Goal: Information Seeking & Learning: Learn about a topic

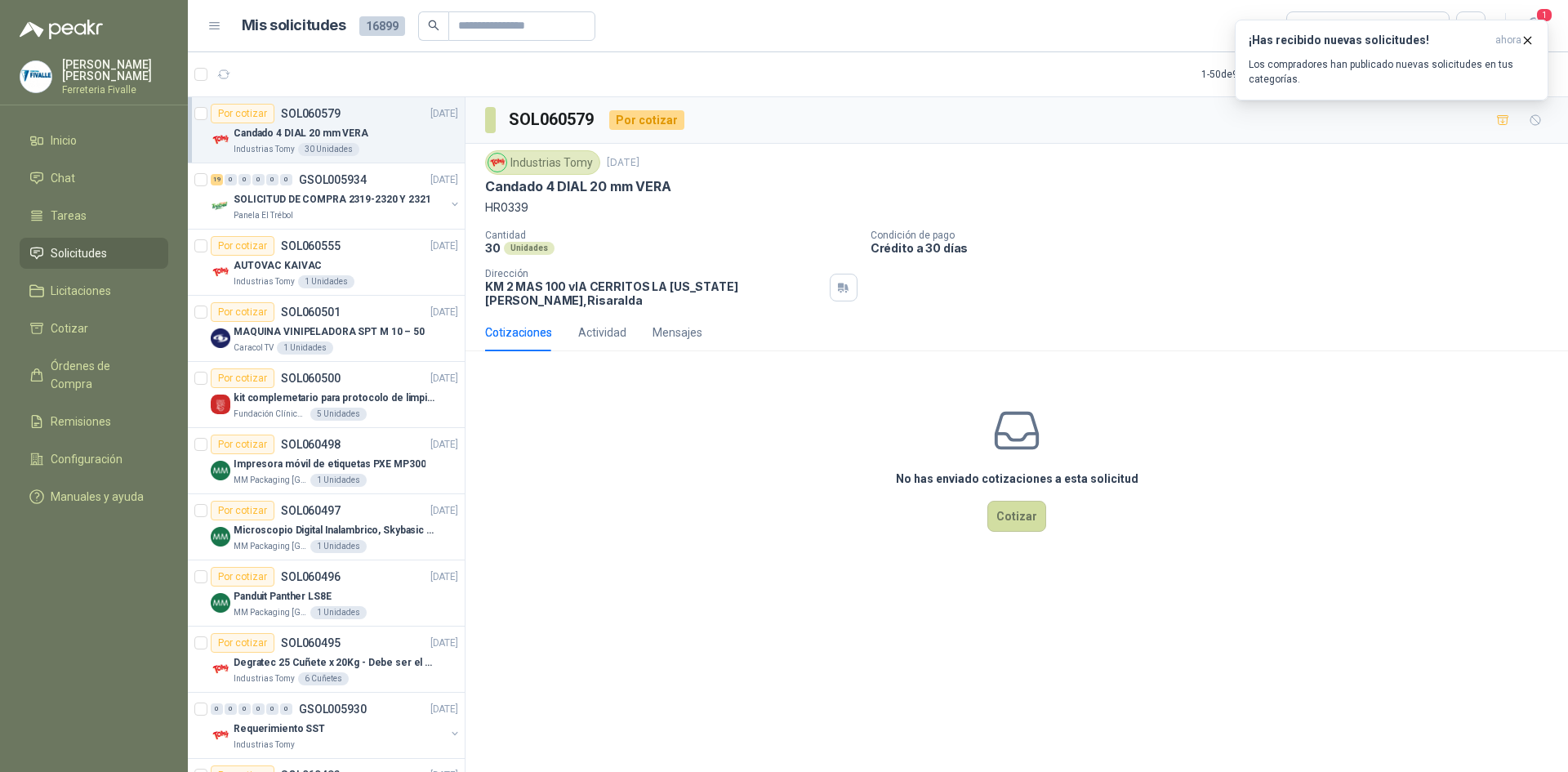
click at [79, 129] on menu "[PERSON_NAME] Ferreteria [PERSON_NAME] Inicio Chat Tareas Solicitudes Licitacio…" at bounding box center [94, 386] width 188 height 772
click at [72, 139] on link "Inicio" at bounding box center [94, 140] width 148 height 31
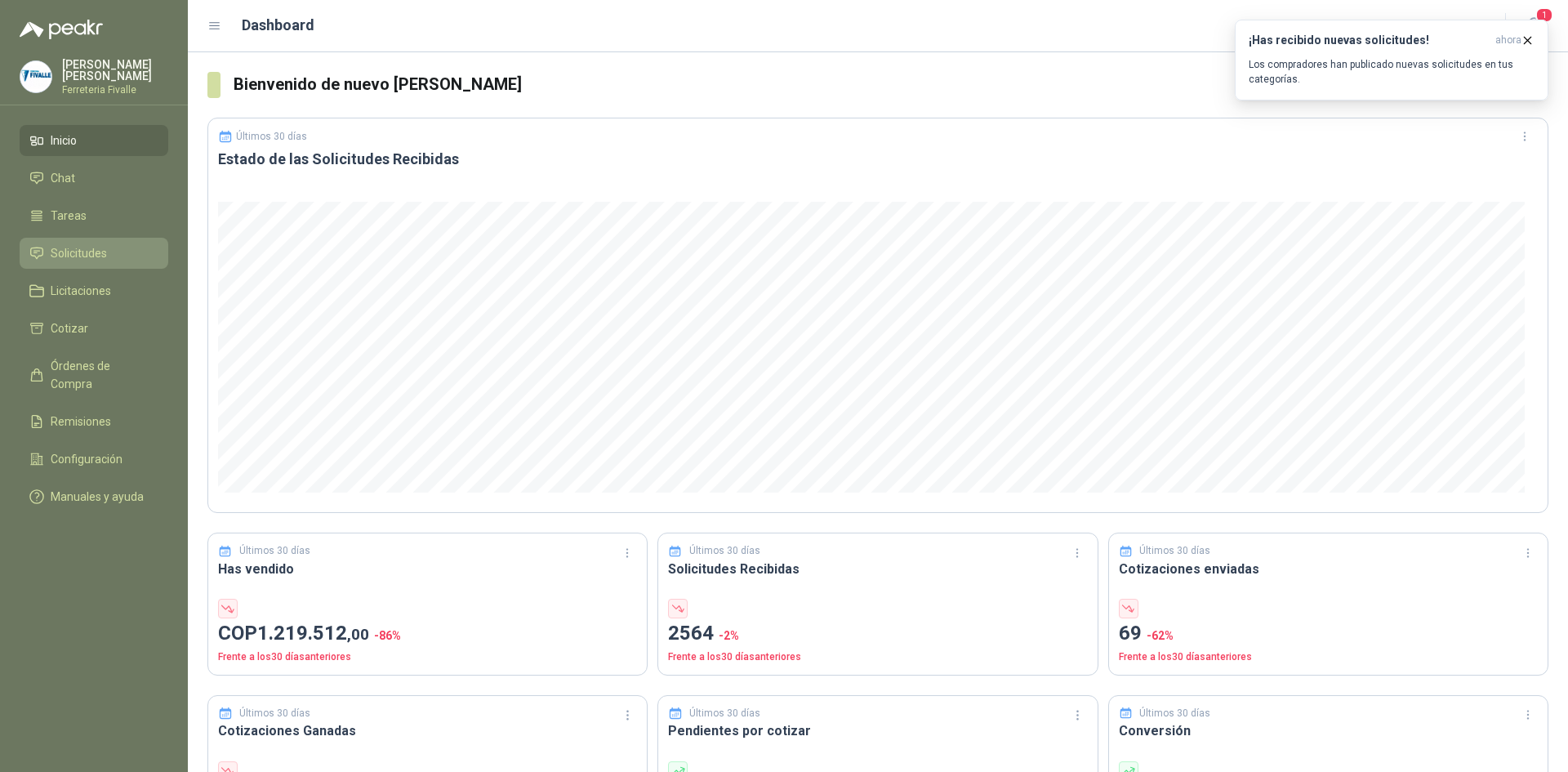
click at [87, 255] on link "Solicitudes" at bounding box center [94, 253] width 148 height 31
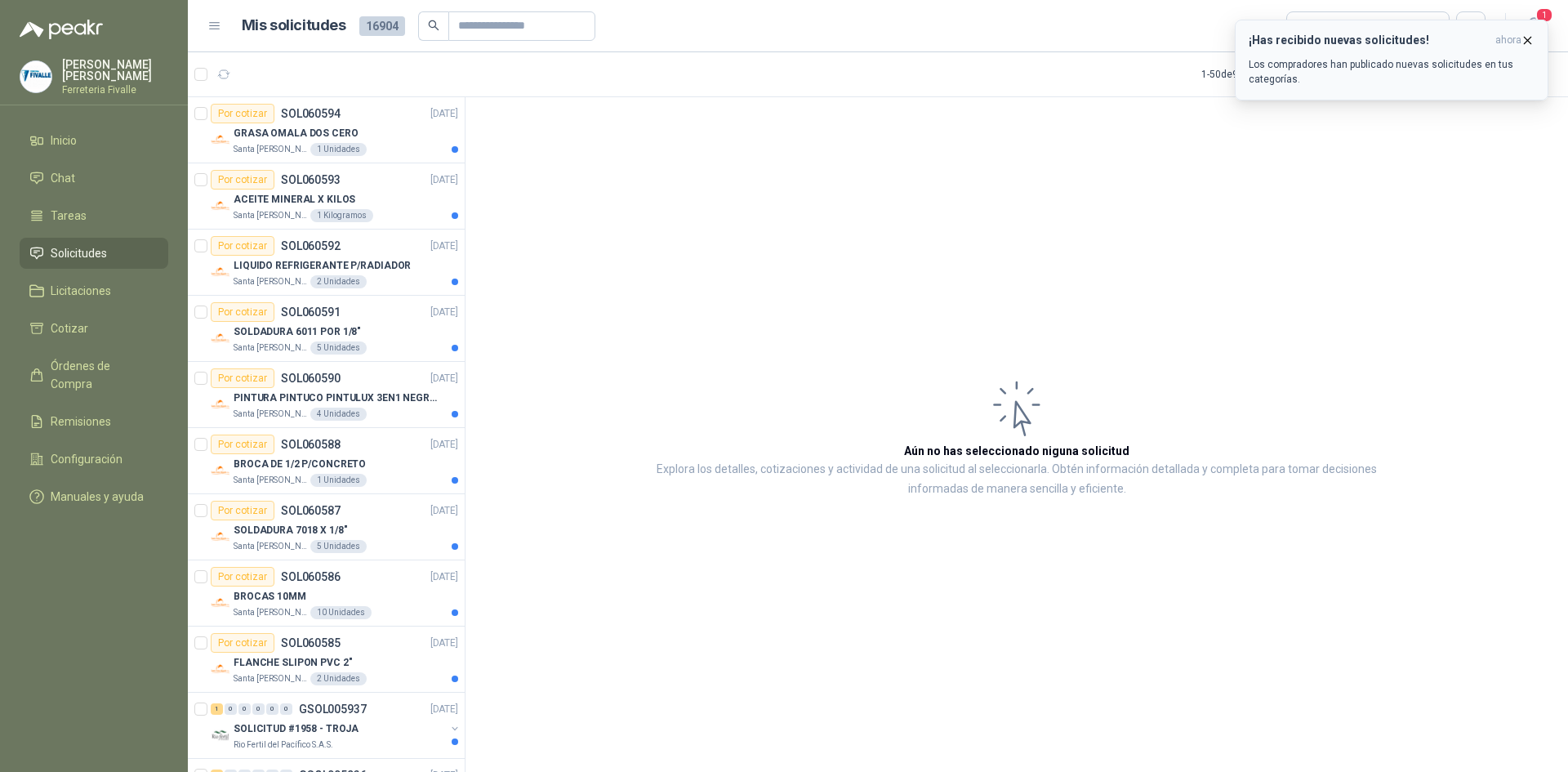
click at [1528, 36] on icon "button" at bounding box center [1528, 40] width 13 height 13
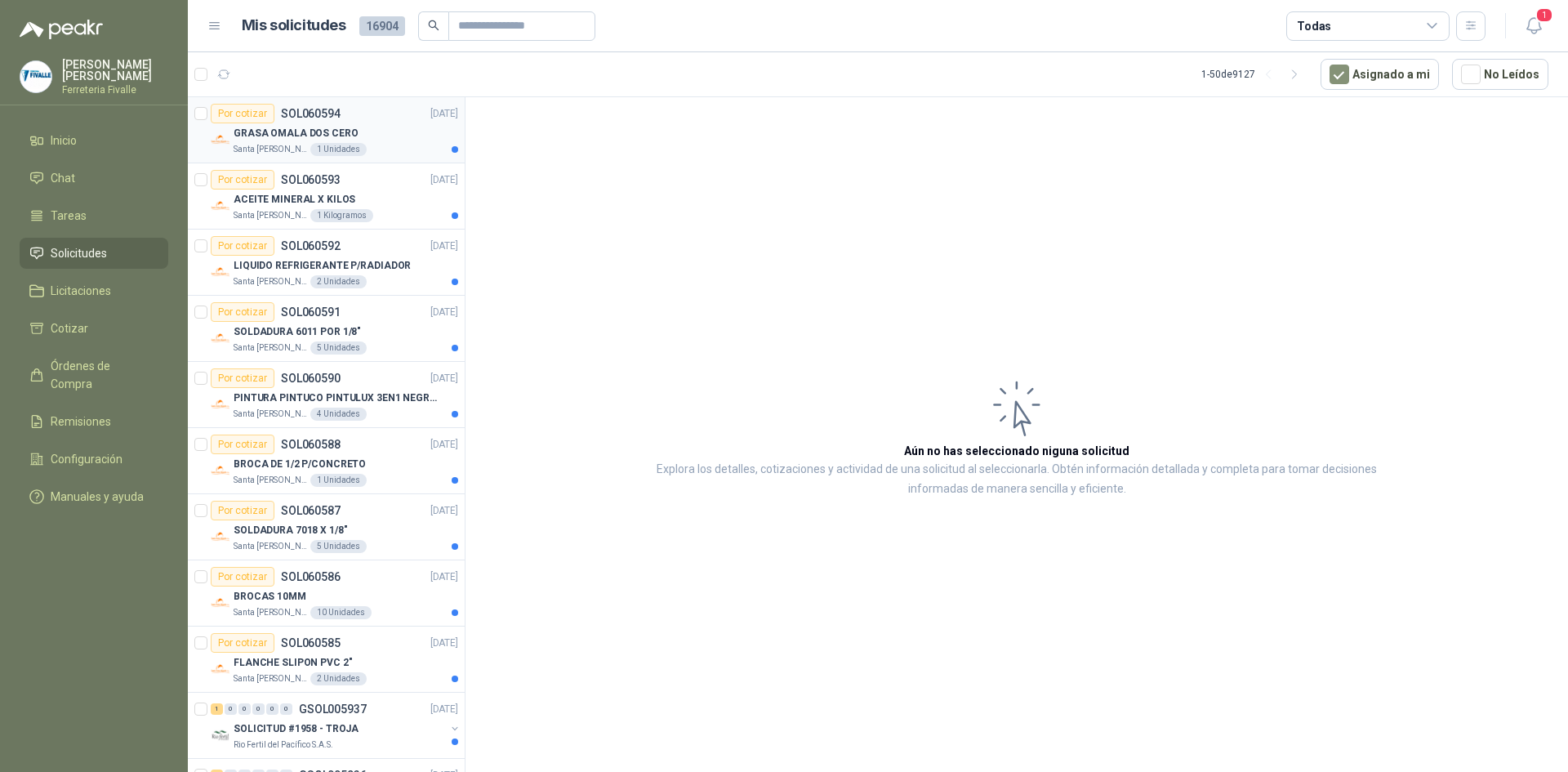
click at [387, 127] on div "GRASA OMALA DOS CERO" at bounding box center [345, 132] width 225 height 19
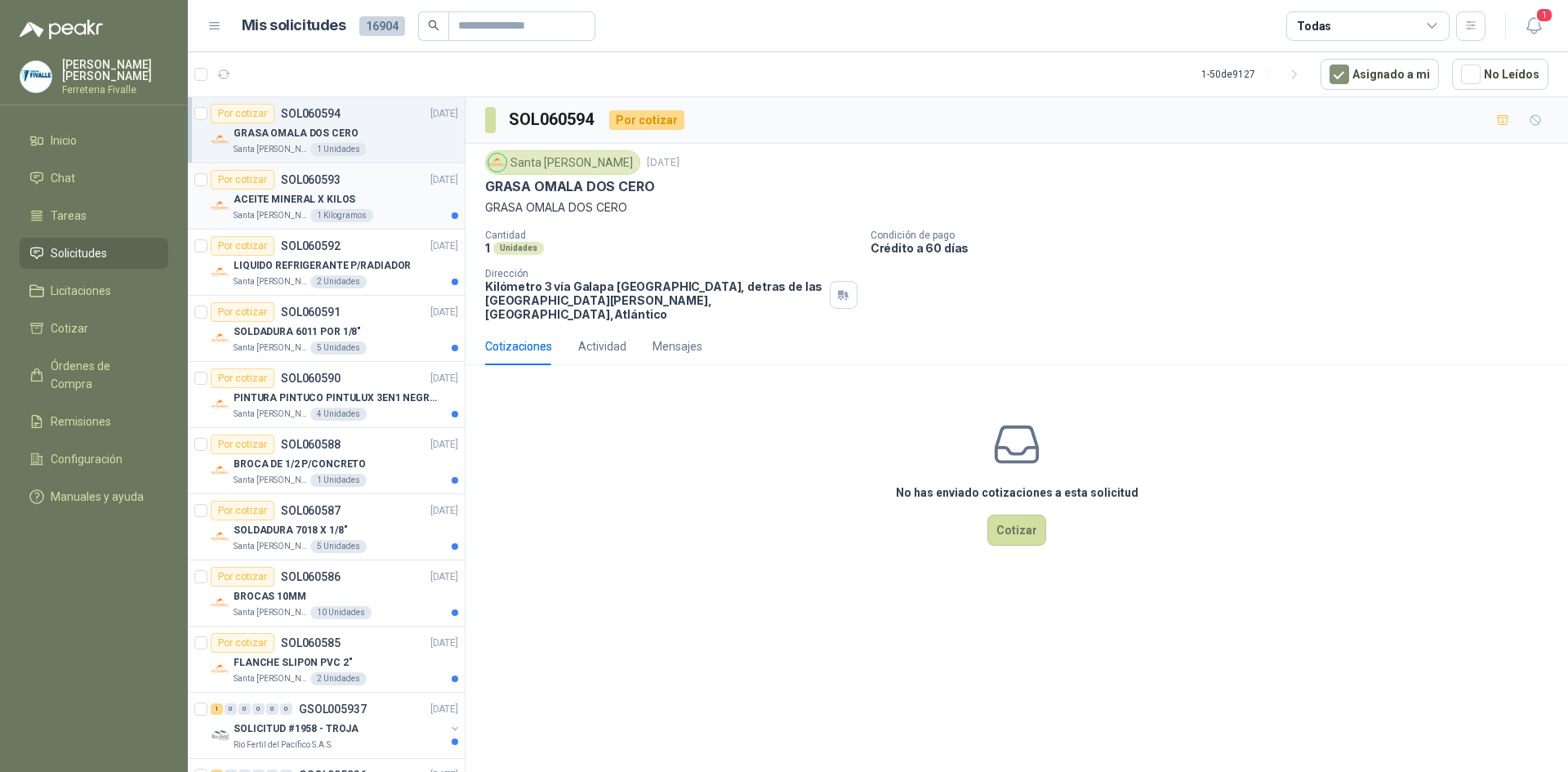
click at [376, 199] on div "ACEITE MINERAL X KILOS" at bounding box center [345, 199] width 225 height 19
drag, startPoint x: 357, startPoint y: 261, endPoint x: 365, endPoint y: 271, distance: 12.8
click at [357, 262] on p "LIQUIDO REFRIGERANTE P/RADIADOR" at bounding box center [322, 265] width 177 height 15
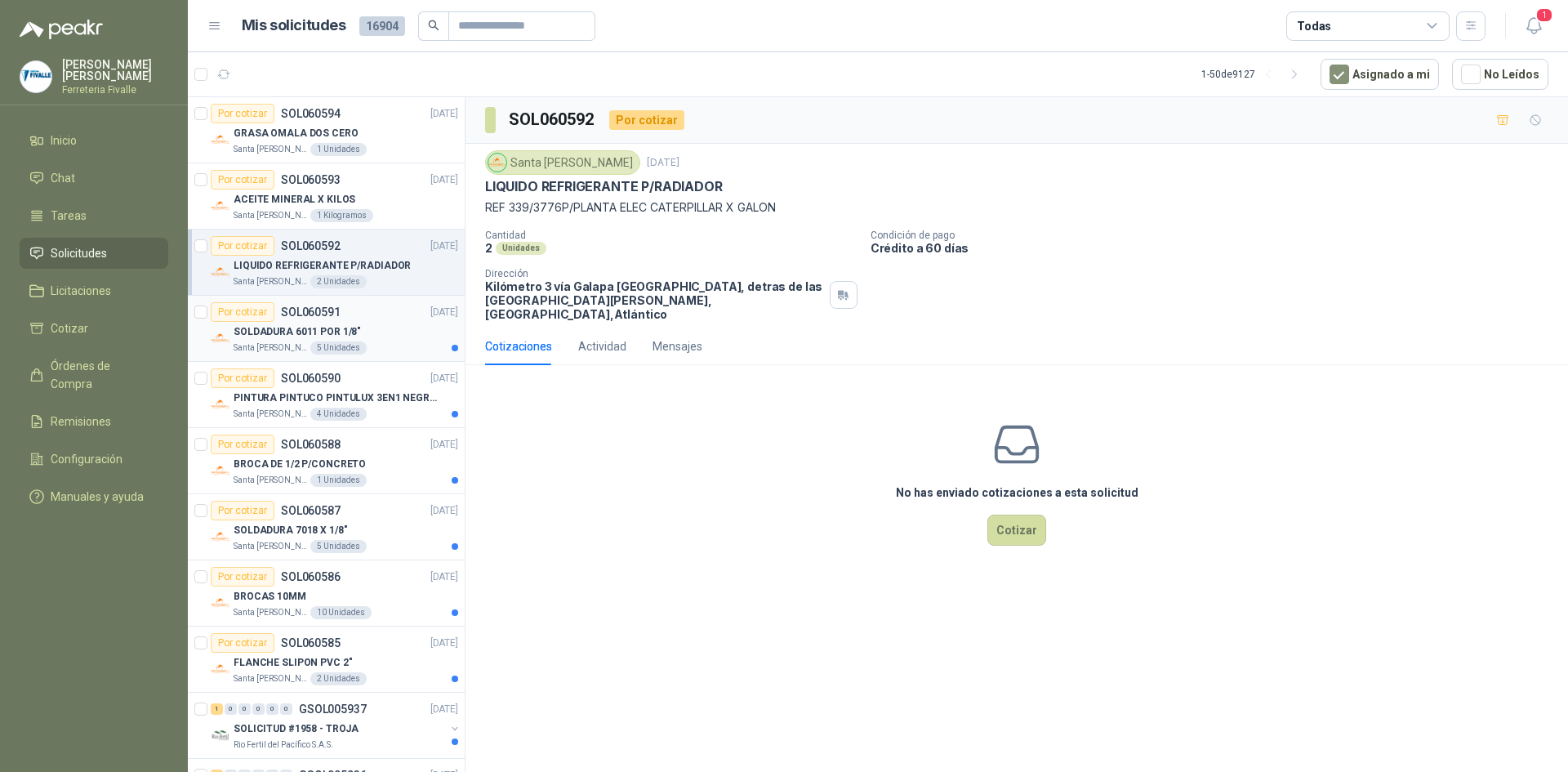
click at [358, 305] on div "Por cotizar SOL060591 [DATE]" at bounding box center [334, 312] width 248 height 19
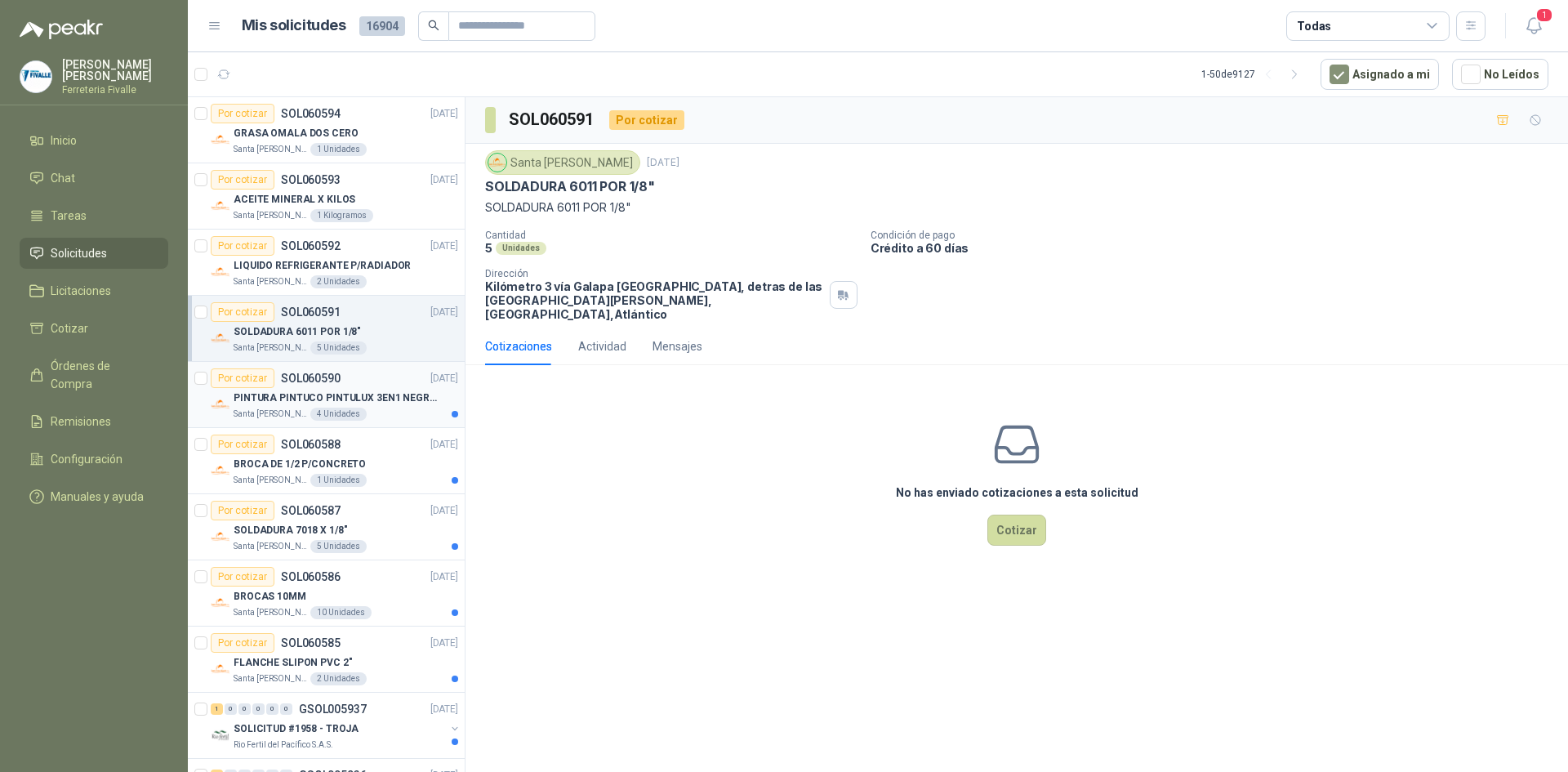
click at [363, 408] on div "Santa [PERSON_NAME] 4 Unidades" at bounding box center [345, 415] width 225 height 13
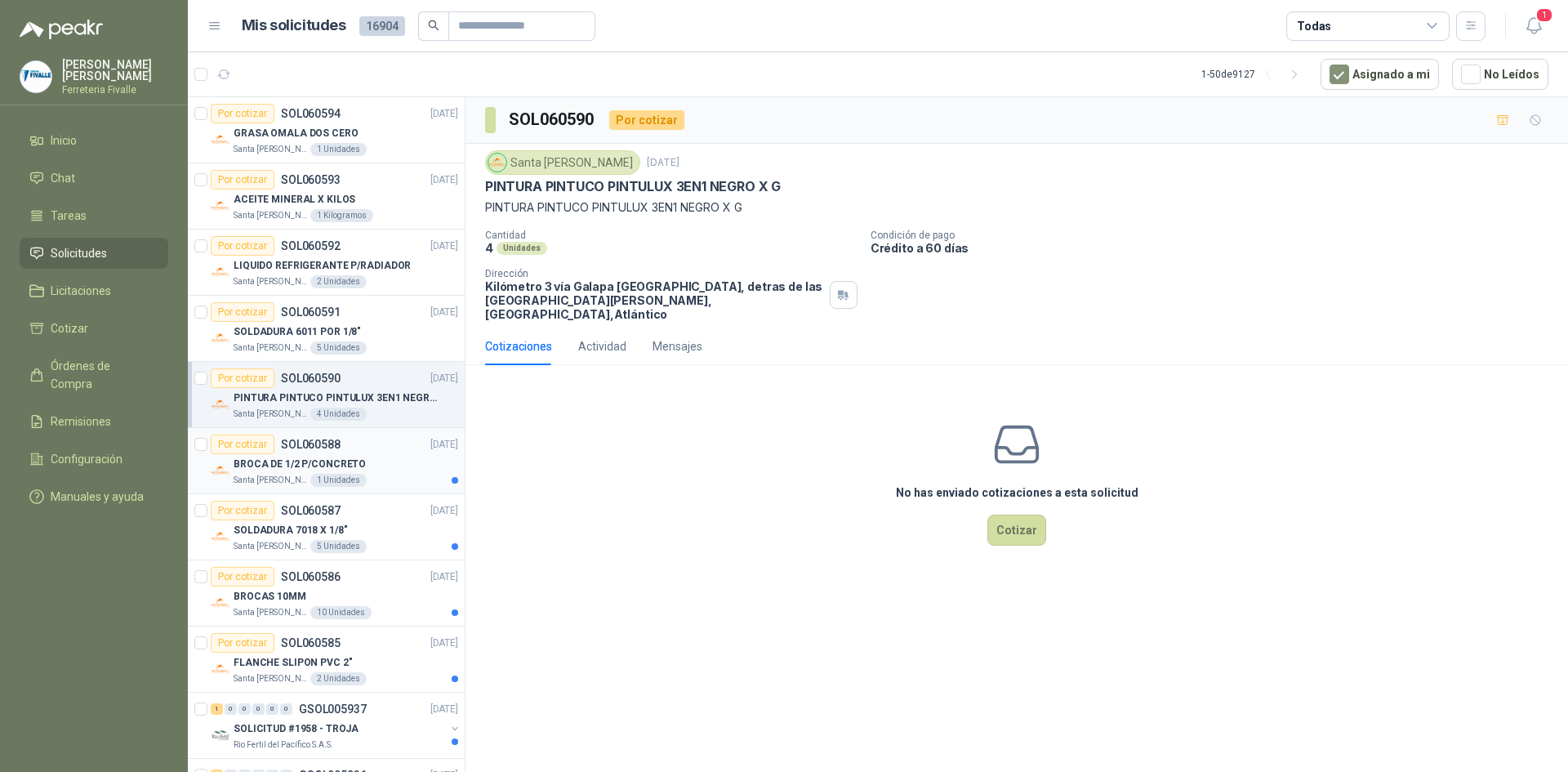
click at [387, 486] on div "Santa [PERSON_NAME] 1 Unidades" at bounding box center [345, 480] width 225 height 13
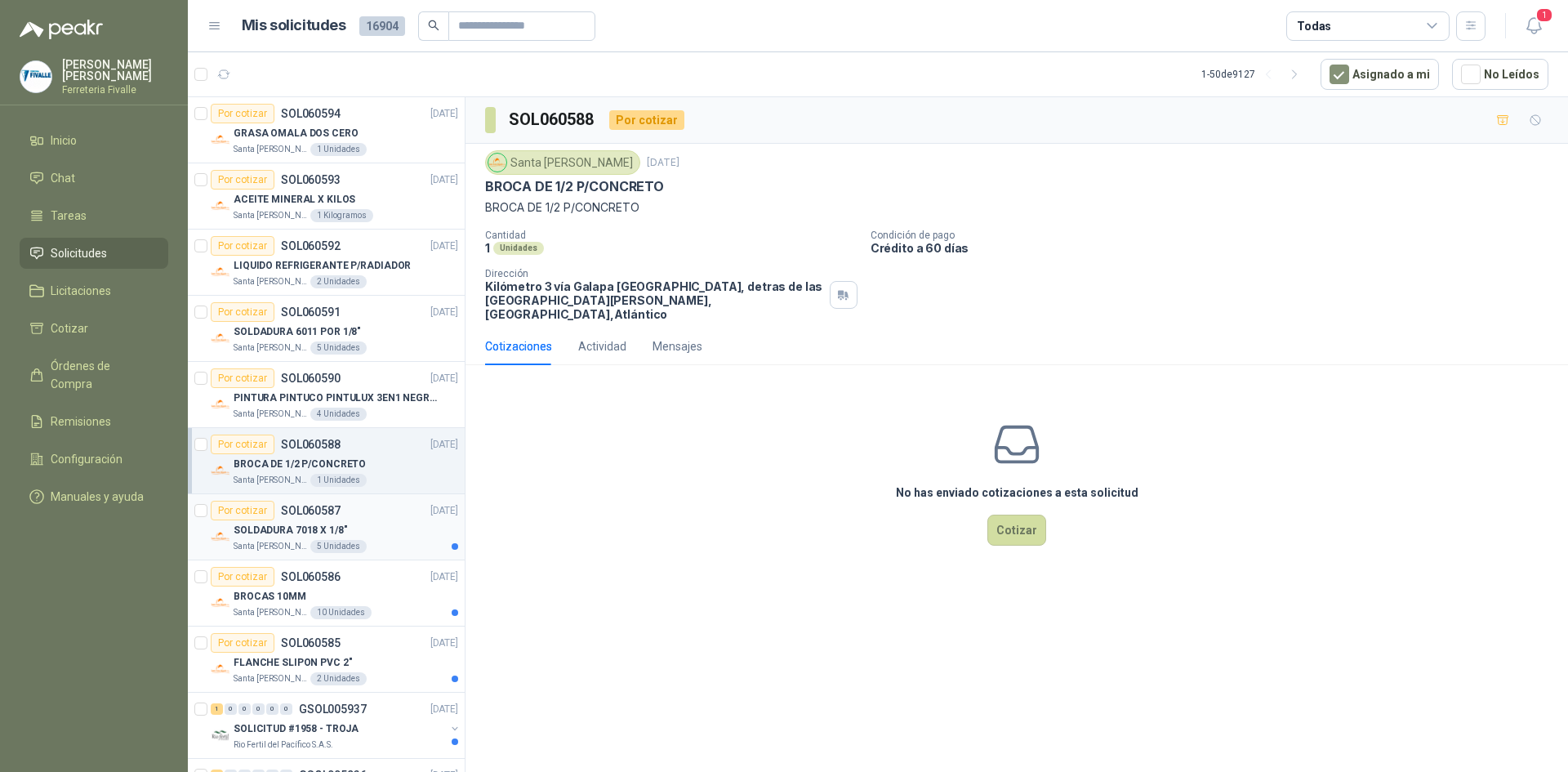
click at [383, 512] on div "Por cotizar SOL060587 [DATE]" at bounding box center [334, 510] width 248 height 19
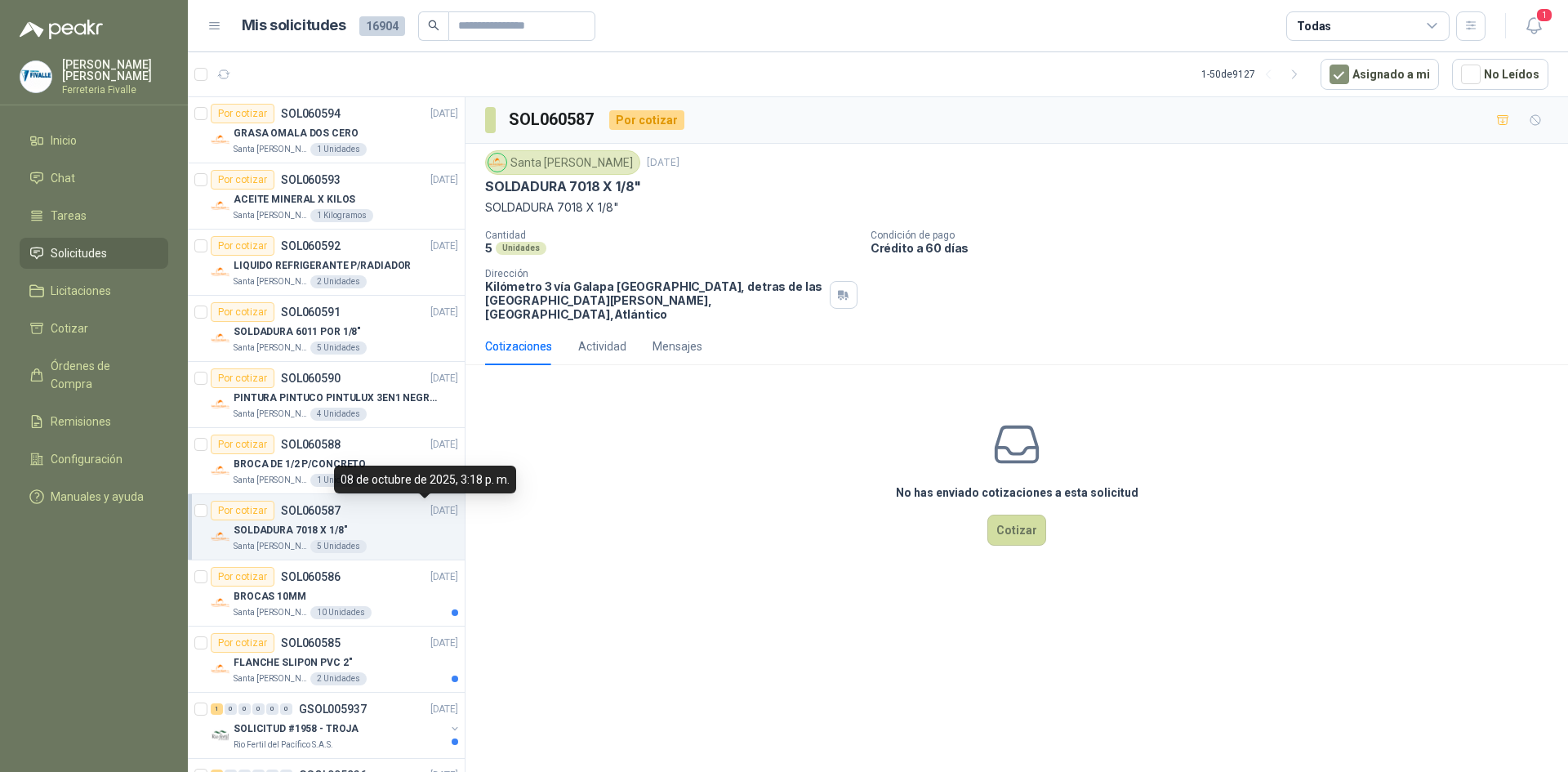
scroll to position [82, 0]
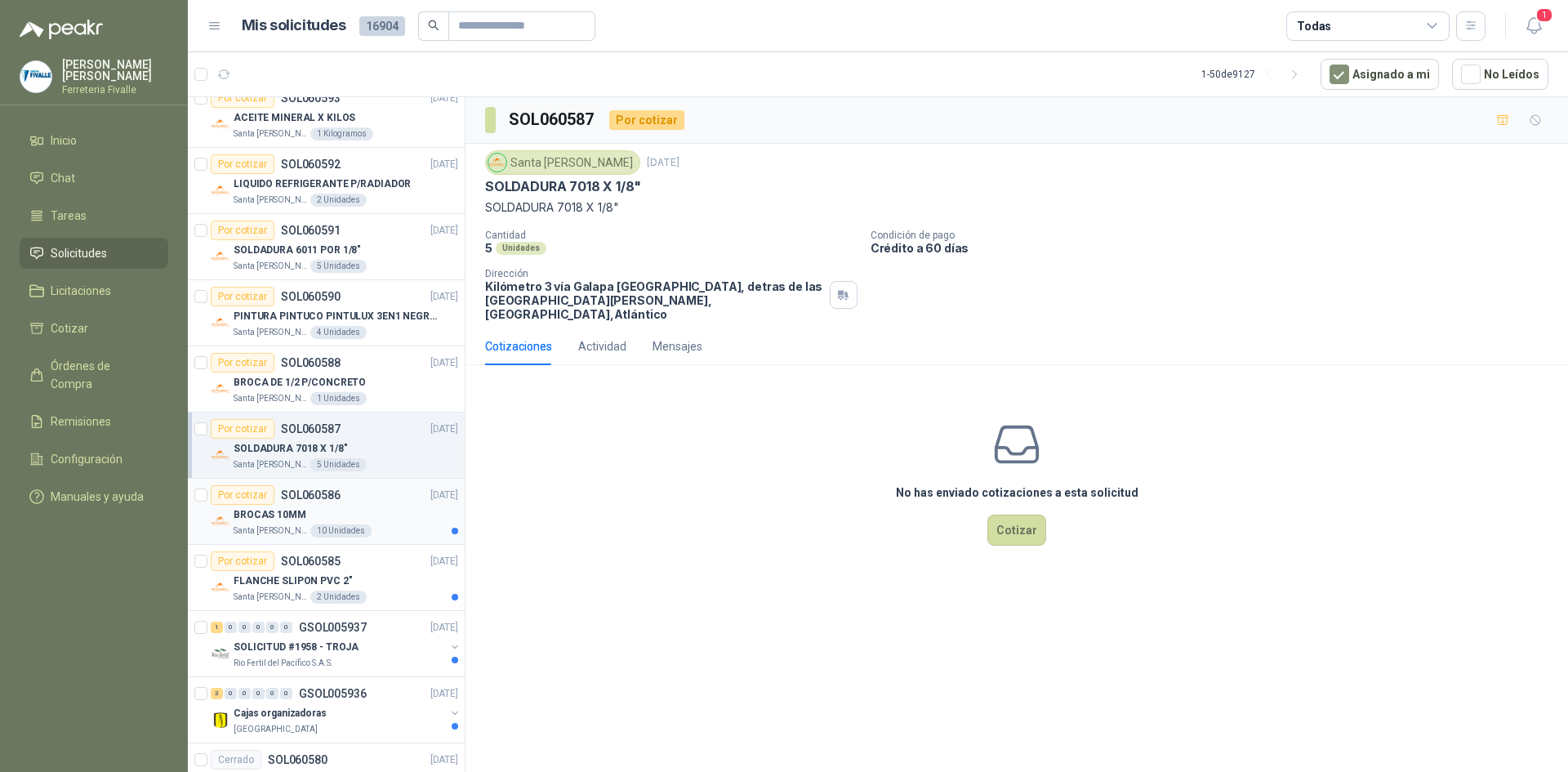
click at [392, 508] on div "BROCAS 10MM" at bounding box center [345, 514] width 225 height 19
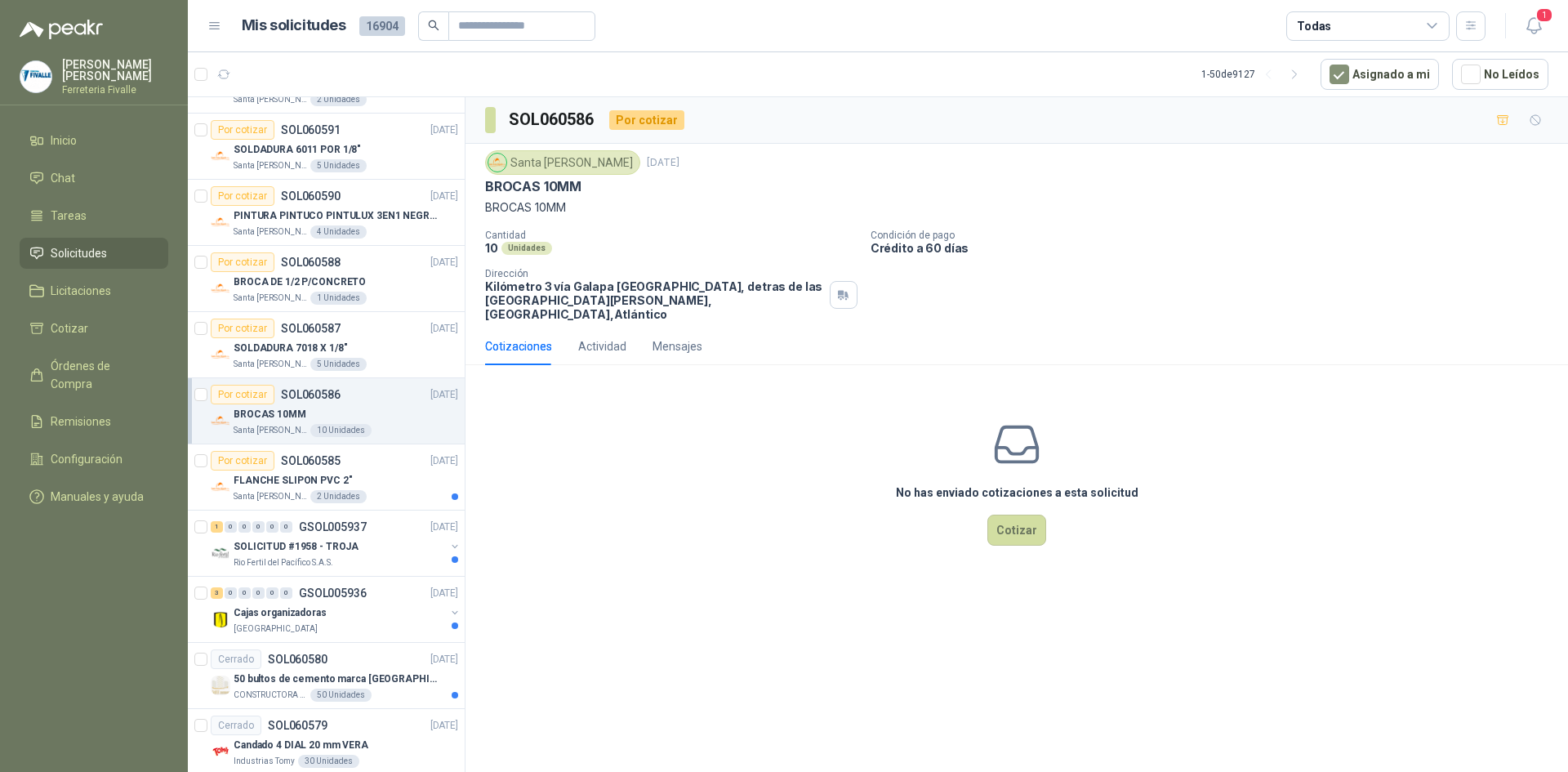
scroll to position [245, 0]
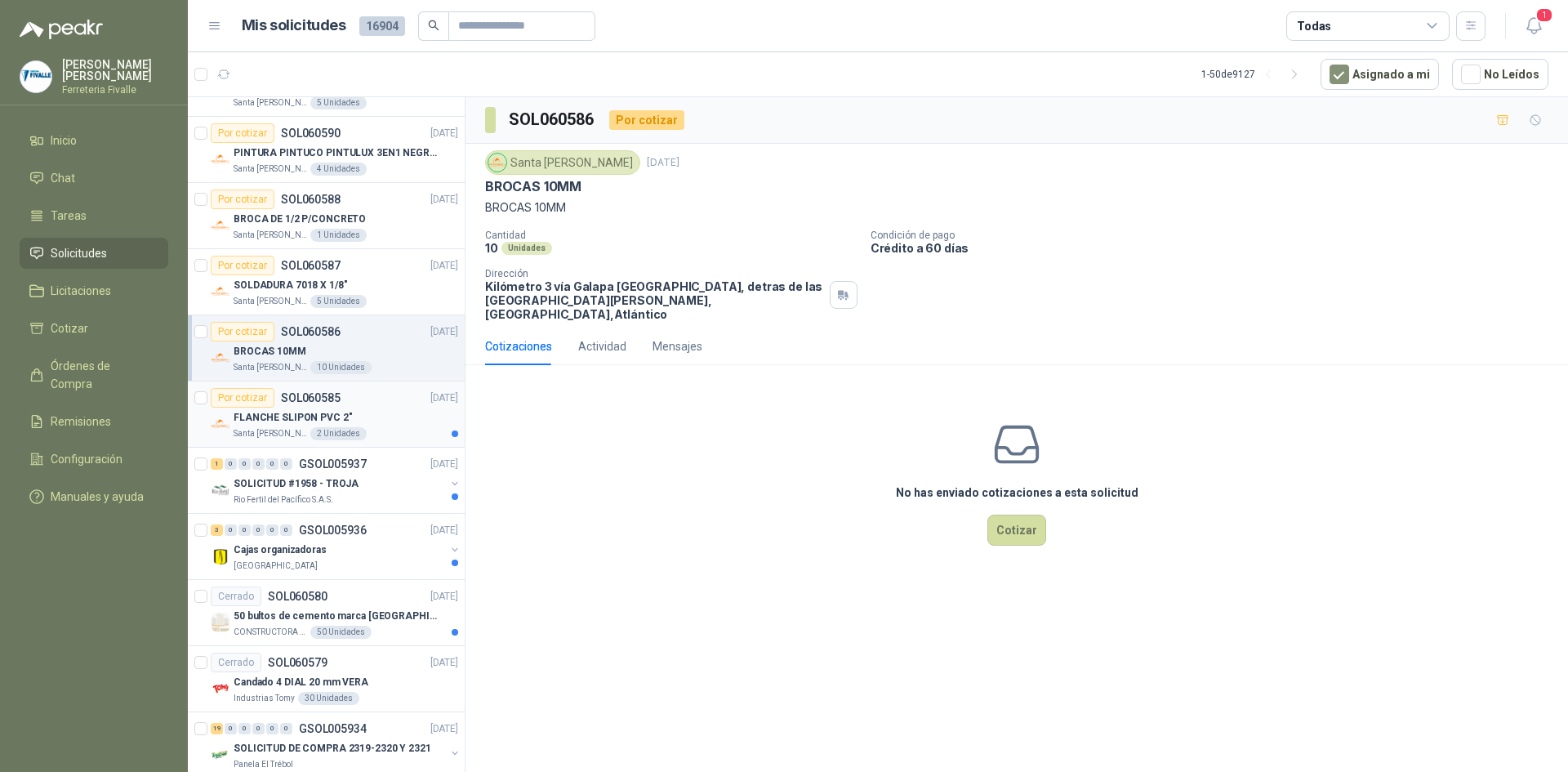
click at [391, 417] on div "FLANCHE SLIPON PVC 2"" at bounding box center [345, 417] width 225 height 19
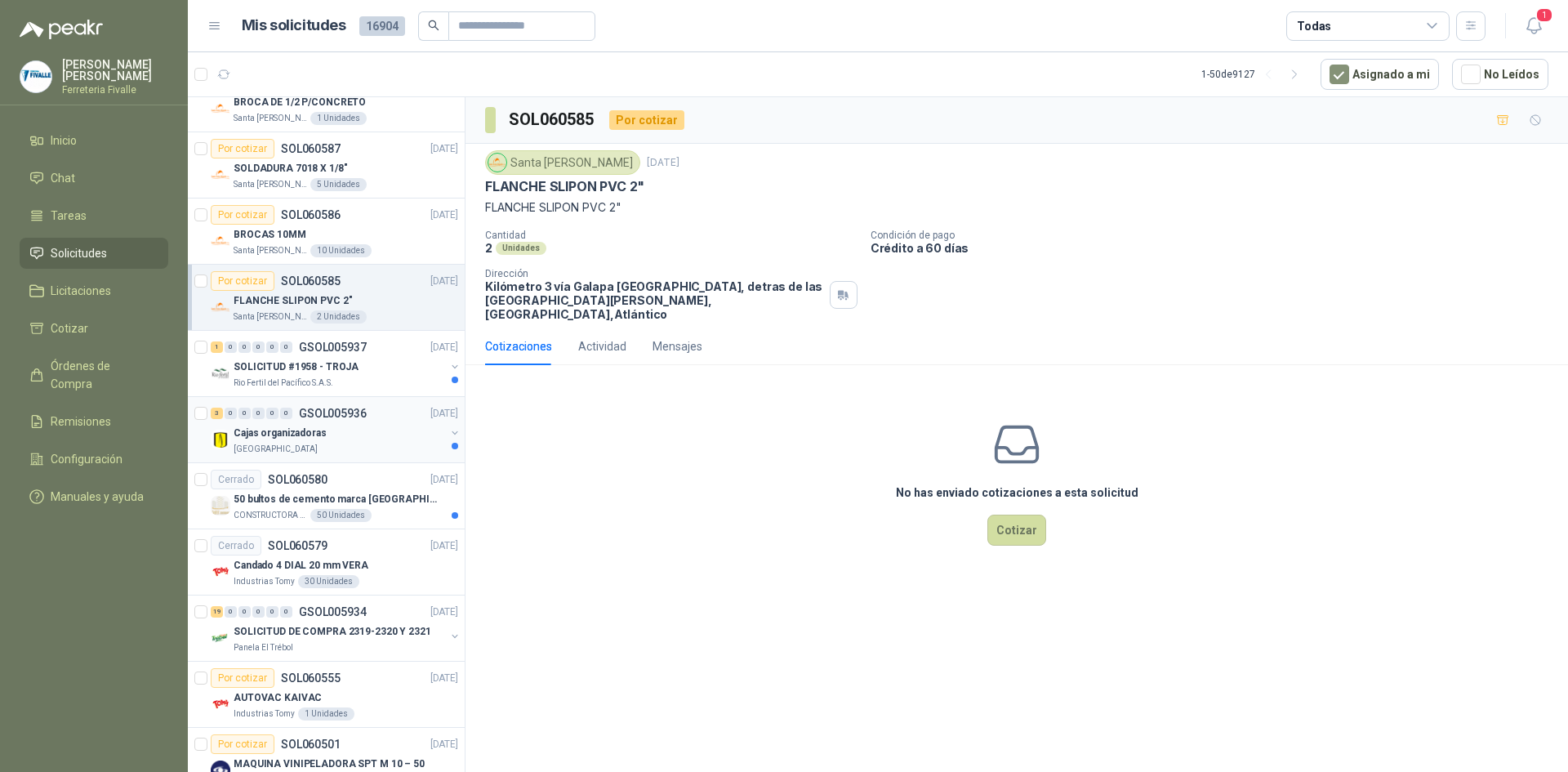
scroll to position [409, 0]
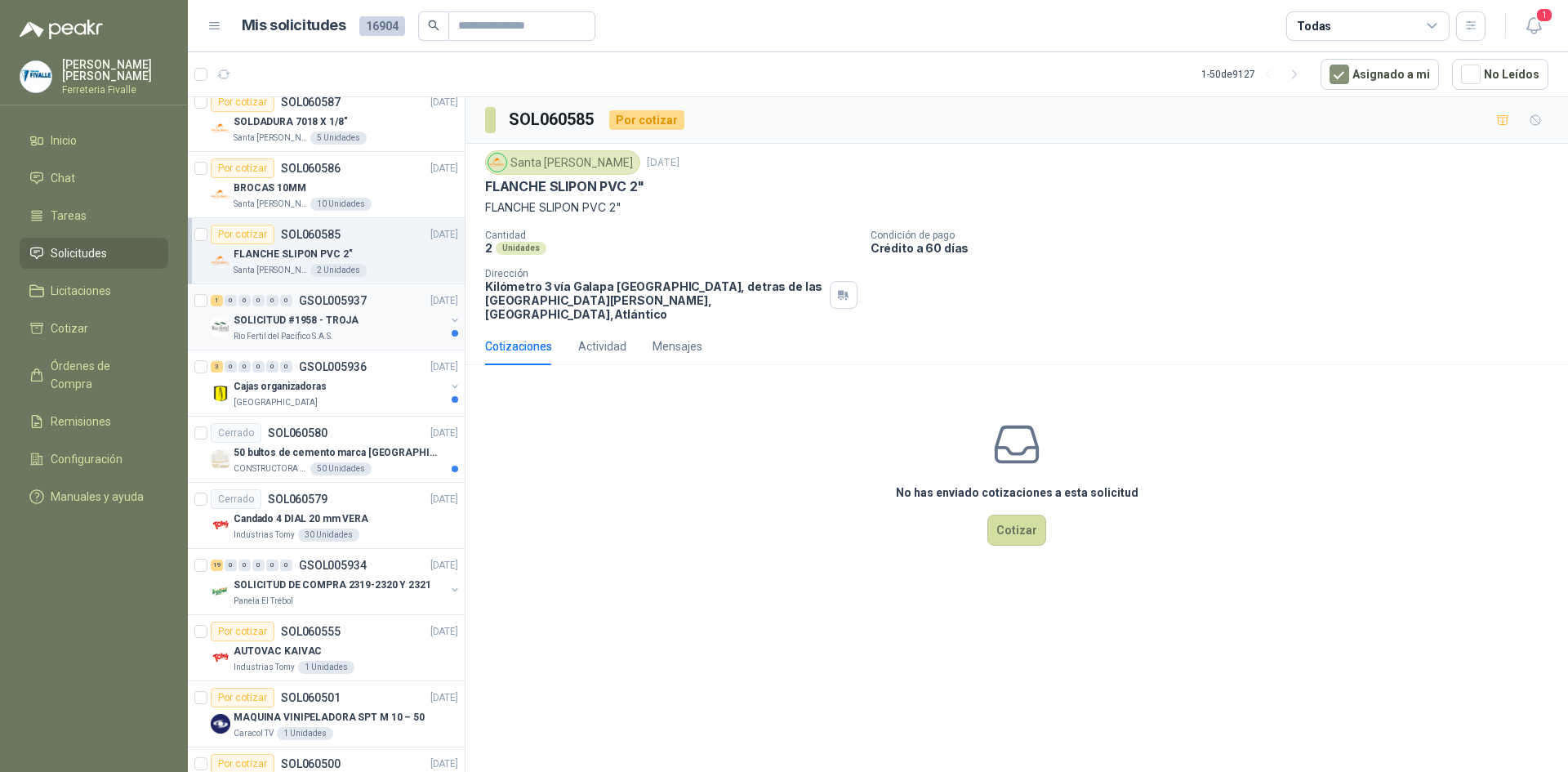
click at [423, 327] on div "SOLICITUD #1958 - TROJA" at bounding box center [339, 319] width 211 height 19
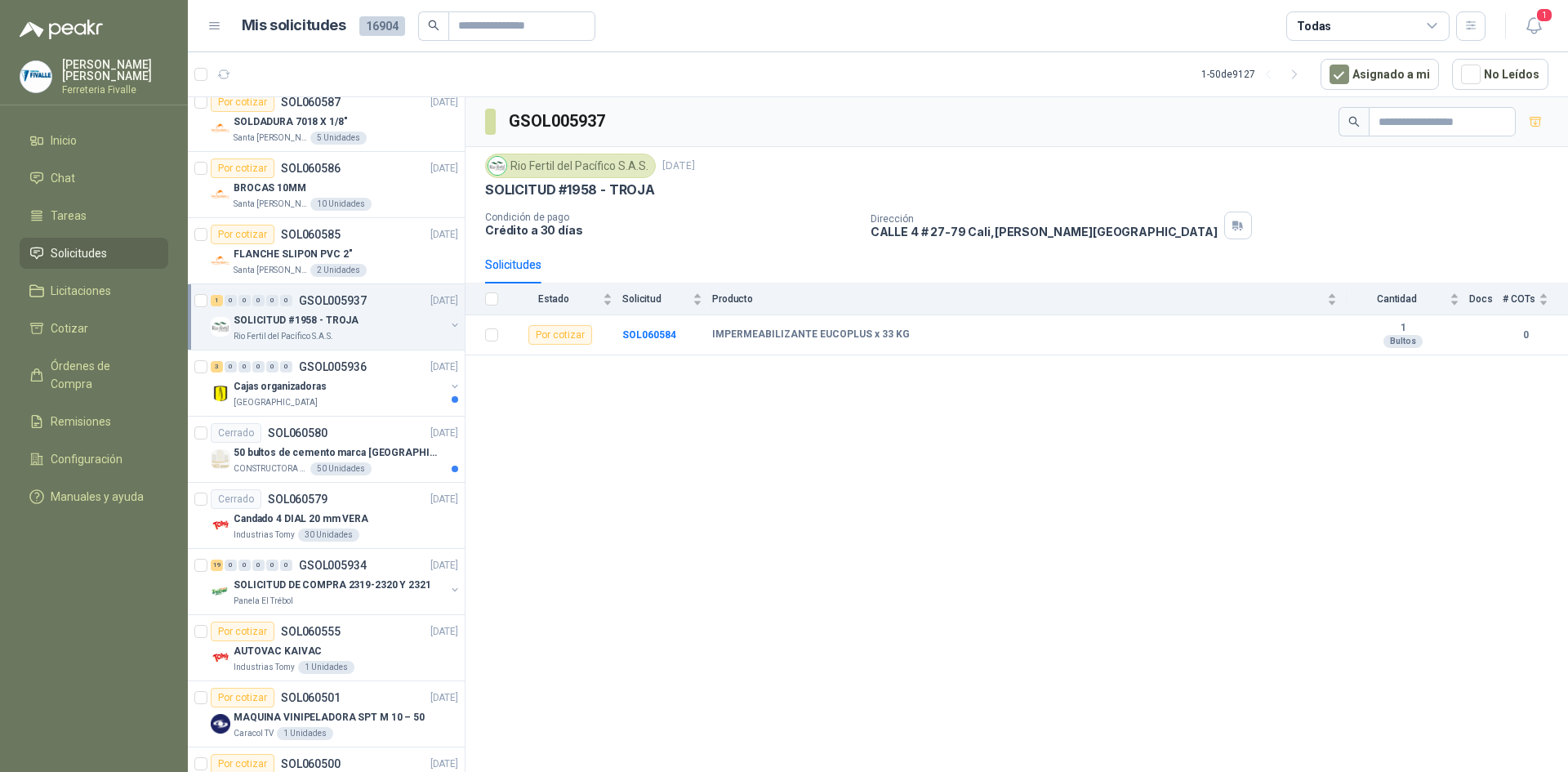
drag, startPoint x: 1090, startPoint y: 474, endPoint x: 1078, endPoint y: 474, distance: 12.0
click at [1090, 474] on div "GSOL005937 Rio Fertil [PERSON_NAME] S.A.S. [DATE] SOLICITUD #1958 - TROJA Condi…" at bounding box center [1016, 437] width 1102 height 680
drag, startPoint x: 1123, startPoint y: 668, endPoint x: 903, endPoint y: 116, distance: 594.2
click at [1132, 652] on div "GSOL005937 Rio Fertil [PERSON_NAME] S.A.S. [DATE] SOLICITUD #1958 - TROJA Condi…" at bounding box center [1016, 437] width 1102 height 680
click at [382, 392] on div "Cajas organizadoras" at bounding box center [339, 386] width 211 height 19
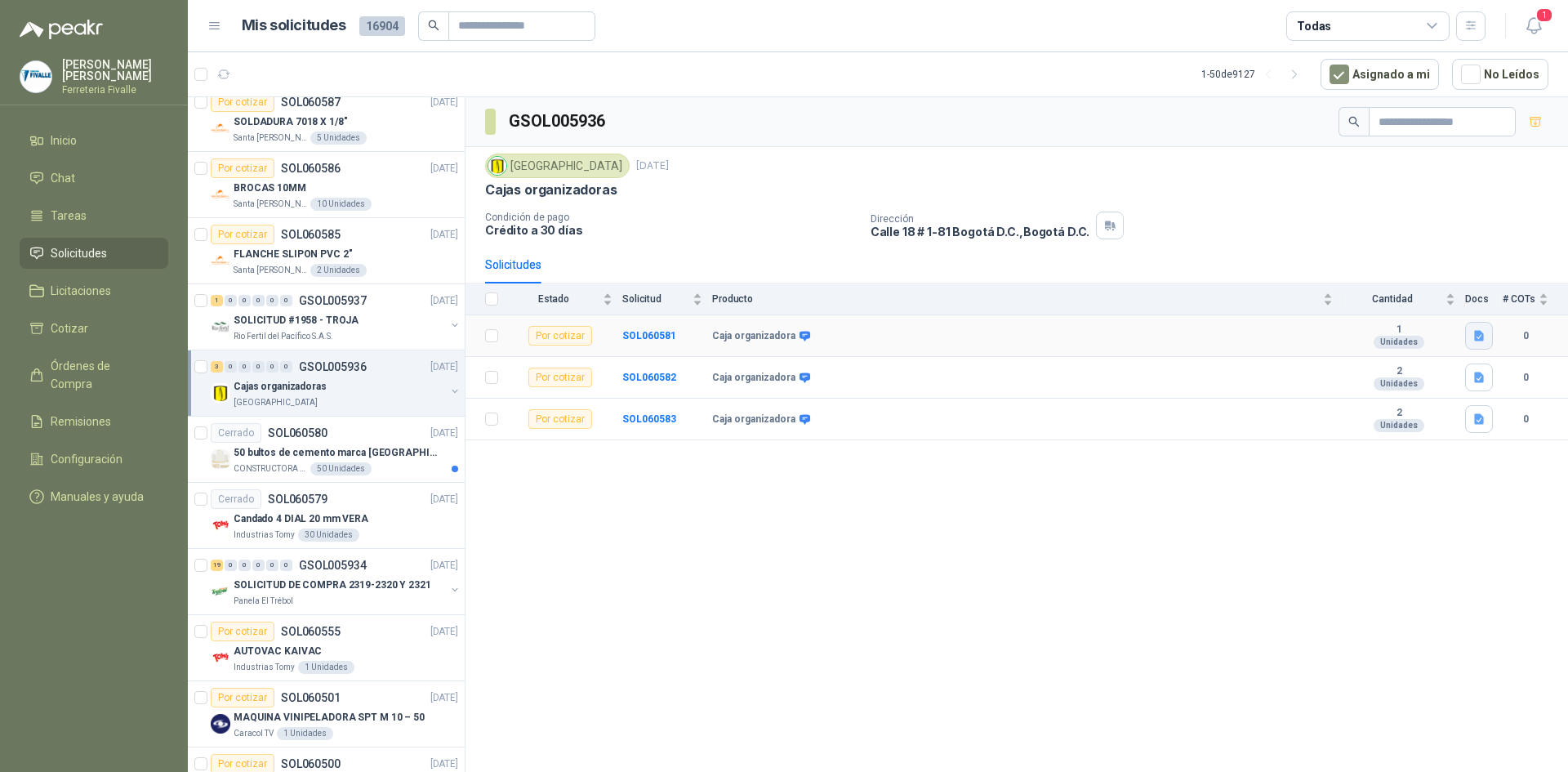
click at [1476, 327] on button "button" at bounding box center [1479, 335] width 28 height 28
click at [1330, 305] on button "CAJA EUROPA 40lt TRANSP CON MANIJAS Y RUEDAS.jpg" at bounding box center [1332, 300] width 299 height 17
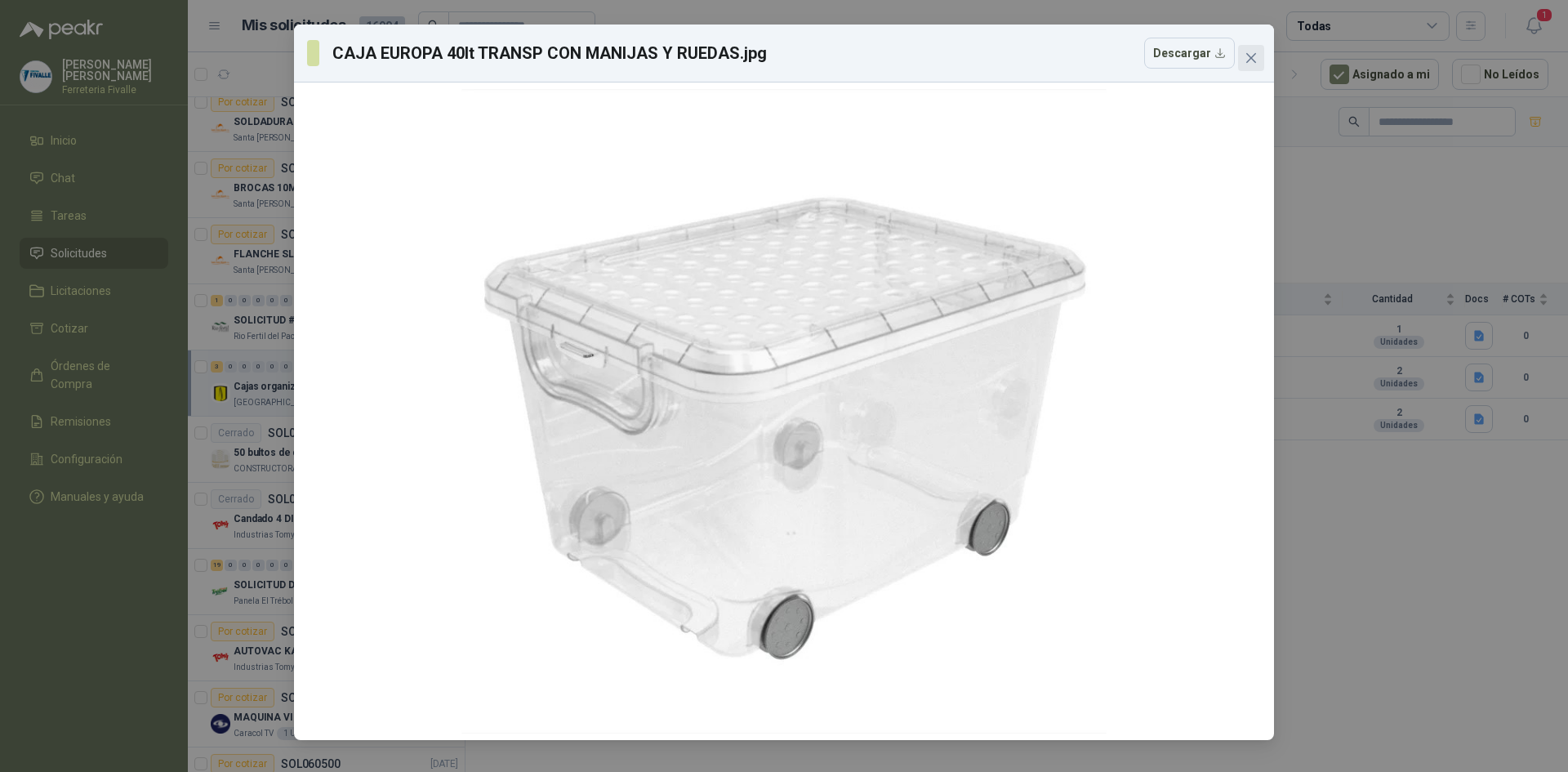
click at [1250, 62] on icon "close" at bounding box center [1251, 58] width 13 height 13
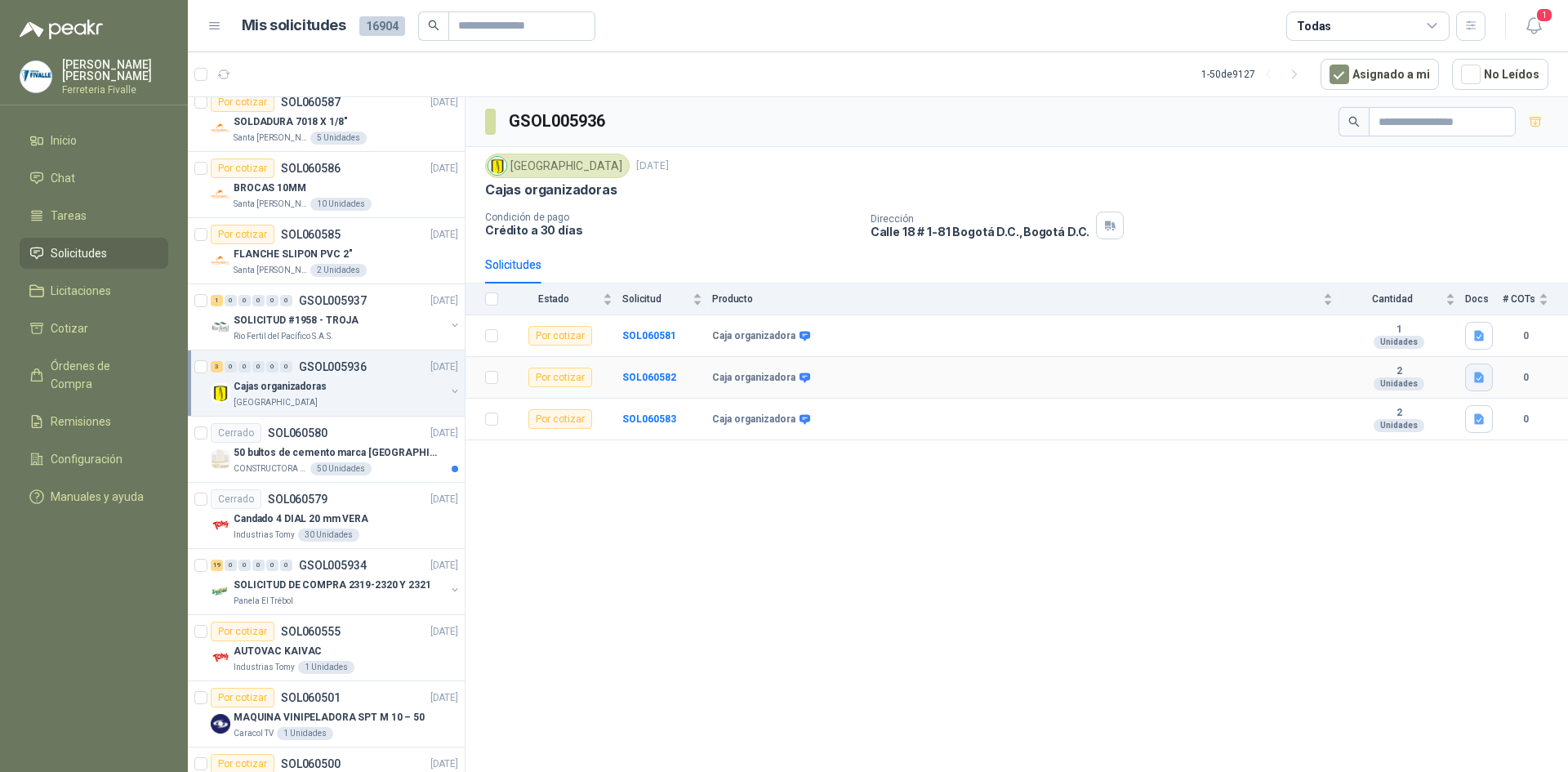
click at [1480, 376] on icon "button" at bounding box center [1479, 378] width 10 height 11
click at [1361, 335] on button "CAJA ORG MODUBOX 20x12x34cm 6lt TRANSP.jpg" at bounding box center [1350, 341] width 264 height 17
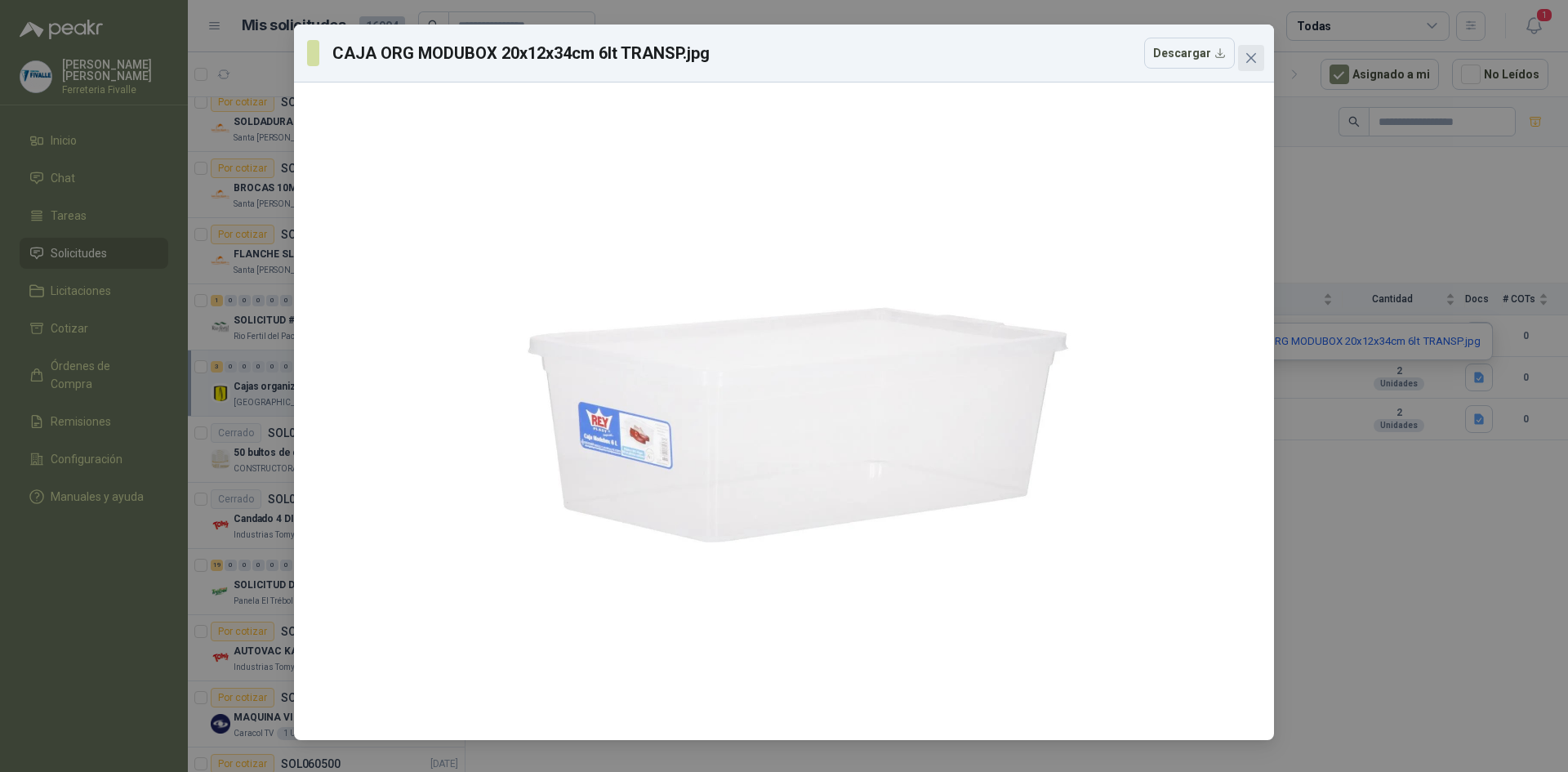
click at [1254, 62] on icon "close" at bounding box center [1251, 58] width 13 height 13
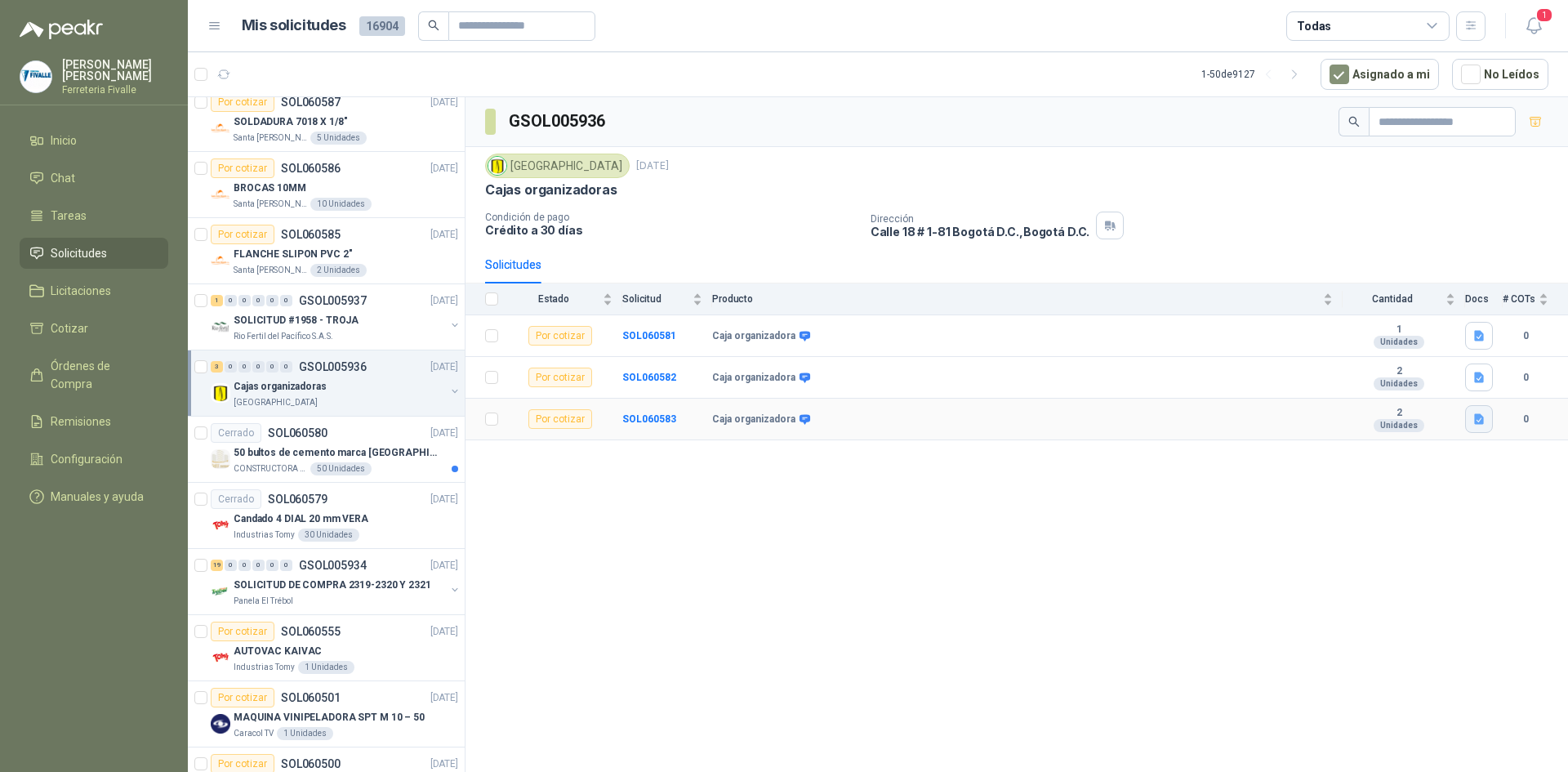
click at [1480, 421] on icon "button" at bounding box center [1479, 419] width 10 height 11
click at [1373, 384] on button "CAJA EUROPA 27lt TRANSPARENTE CON RUEDAS.jpg" at bounding box center [1342, 383] width 280 height 17
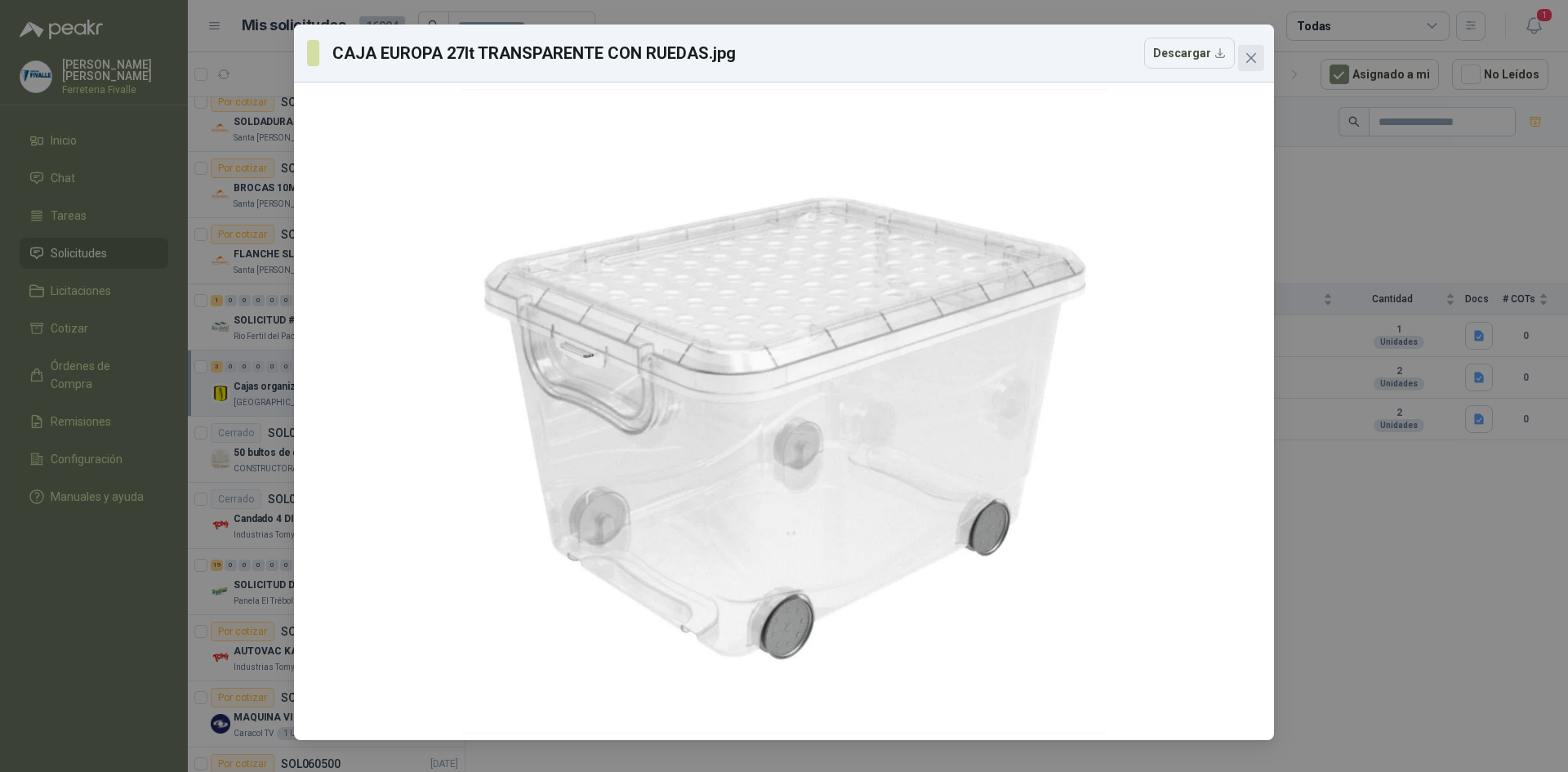
click at [1250, 67] on button "Close" at bounding box center [1250, 57] width 26 height 26
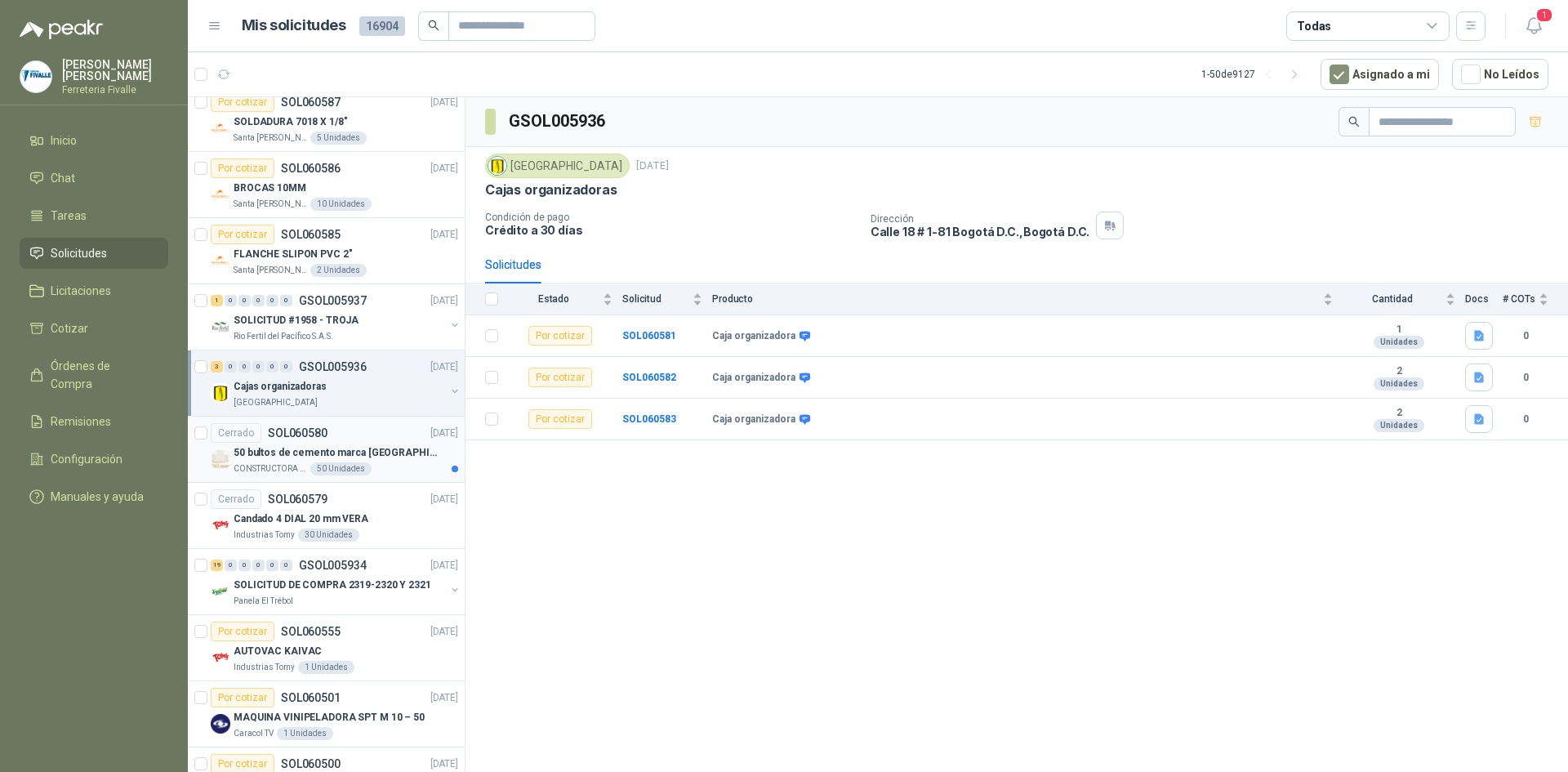
click at [373, 453] on p "50 bultos de cemento marca [GEOGRAPHIC_DATA][PERSON_NAME]" at bounding box center [334, 453] width 203 height 15
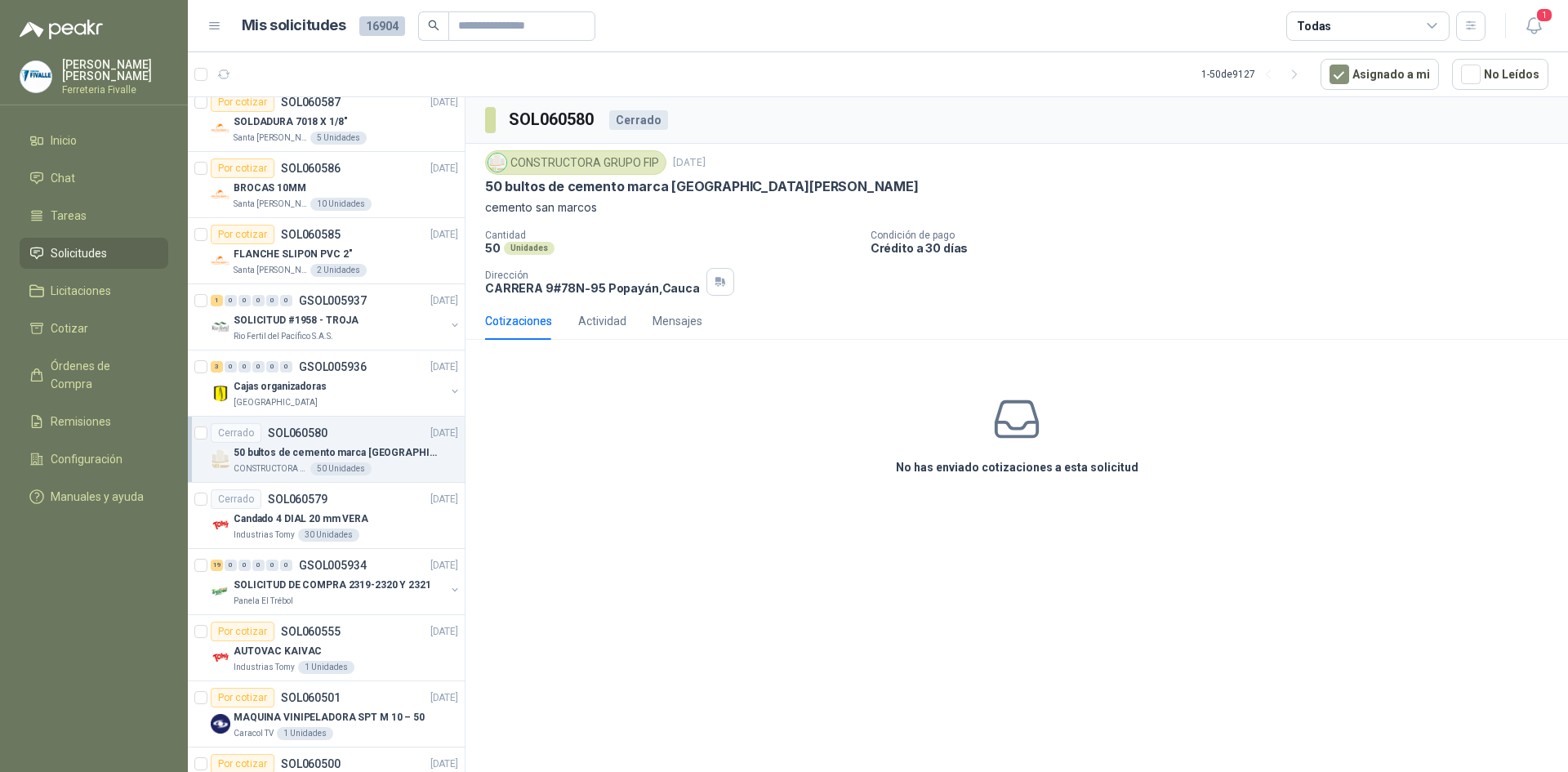
click at [359, 457] on p "50 bultos de cemento marca [GEOGRAPHIC_DATA][PERSON_NAME]" at bounding box center [334, 453] width 203 height 15
